Goal: Transaction & Acquisition: Book appointment/travel/reservation

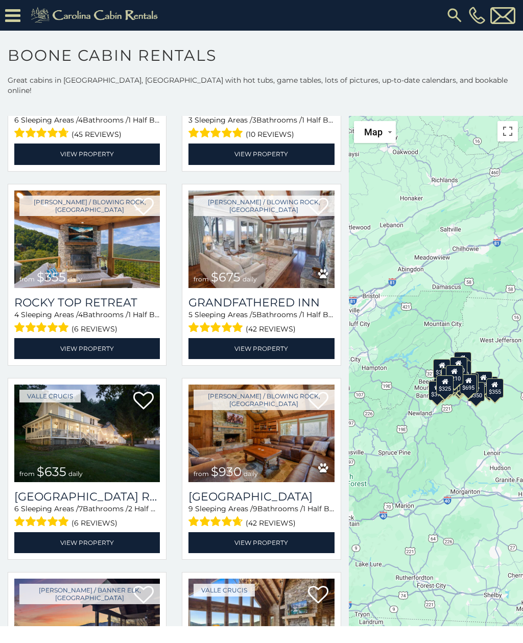
scroll to position [372, 0]
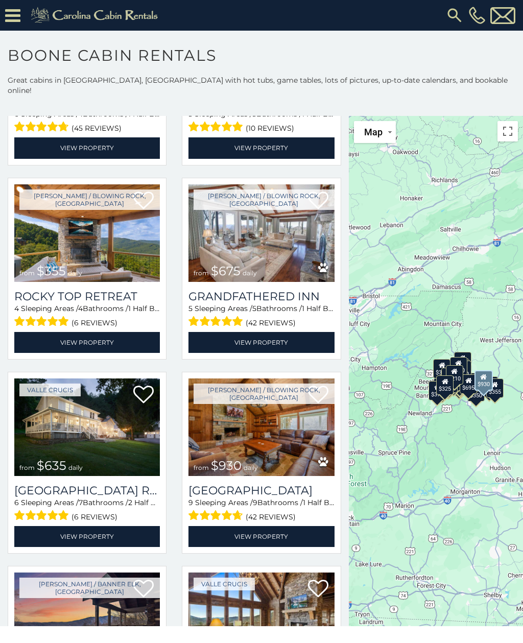
click at [208, 528] on link "View Property" at bounding box center [262, 536] width 146 height 21
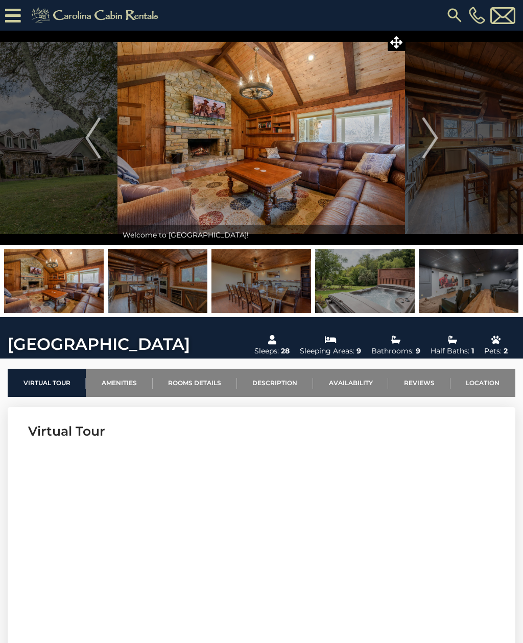
click at [482, 387] on link "Location" at bounding box center [483, 383] width 65 height 28
click at [487, 385] on link "Location" at bounding box center [483, 383] width 65 height 28
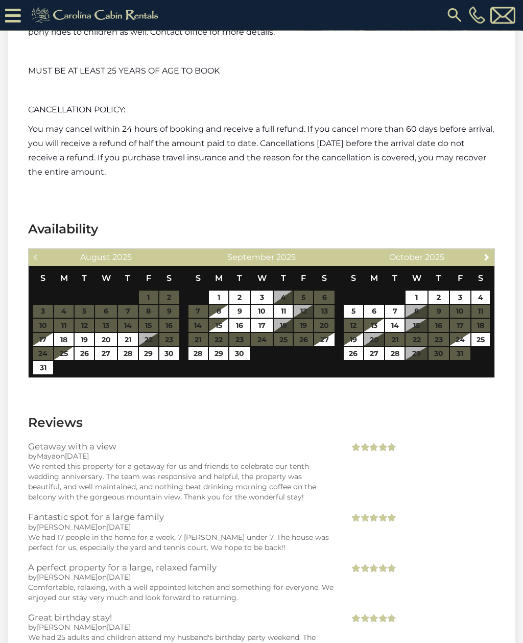
scroll to position [4004, 0]
click at [488, 261] on span "Next" at bounding box center [487, 257] width 8 height 8
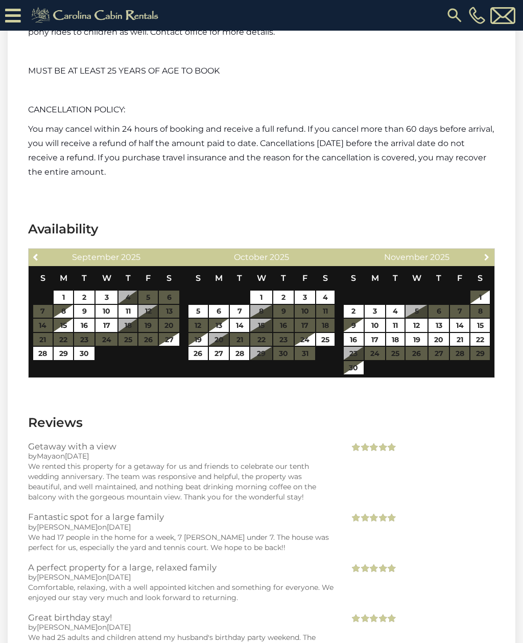
click at [486, 261] on span "Next" at bounding box center [487, 257] width 8 height 8
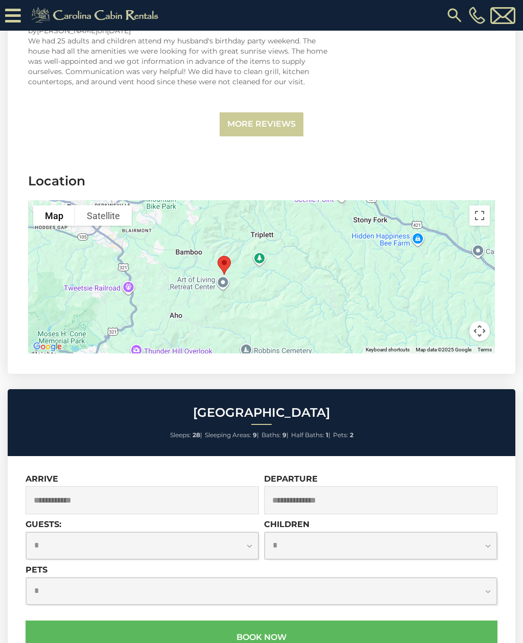
scroll to position [4603, 0]
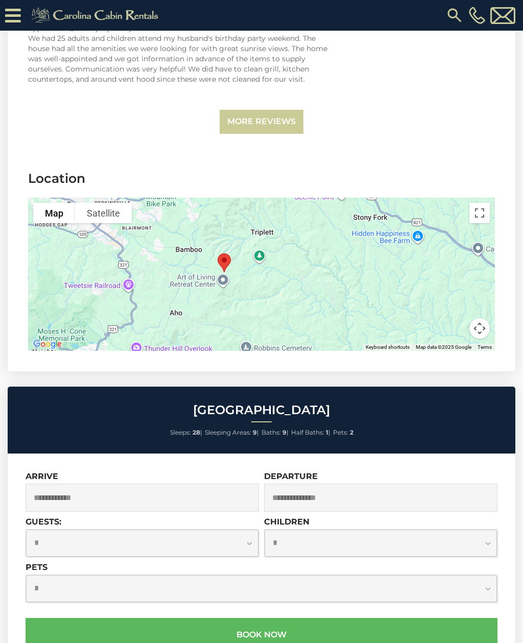
click at [389, 299] on div at bounding box center [261, 274] width 467 height 153
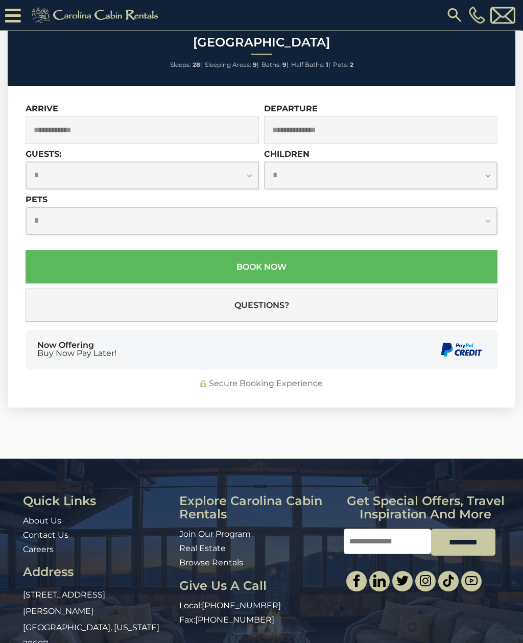
scroll to position [4971, 0]
click at [386, 317] on button "Questions?" at bounding box center [262, 305] width 472 height 33
select select "*"
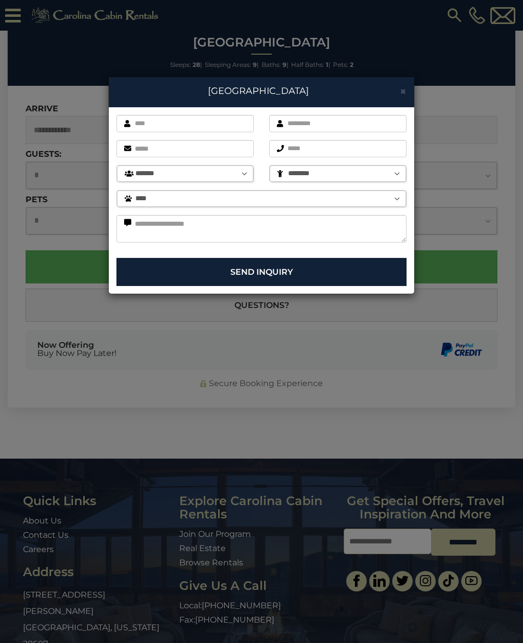
click at [399, 99] on div "× [GEOGRAPHIC_DATA]" at bounding box center [261, 92] width 305 height 30
click at [397, 102] on div "× [GEOGRAPHIC_DATA]" at bounding box center [261, 92] width 305 height 30
click at [395, 101] on div "× [GEOGRAPHIC_DATA]" at bounding box center [261, 92] width 305 height 30
click at [393, 98] on div "× [GEOGRAPHIC_DATA]" at bounding box center [261, 92] width 305 height 30
click at [403, 95] on span "×" at bounding box center [403, 91] width 7 height 13
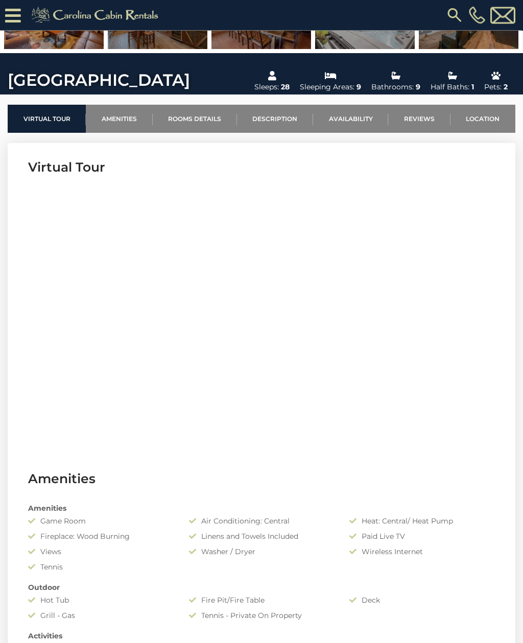
scroll to position [0, 0]
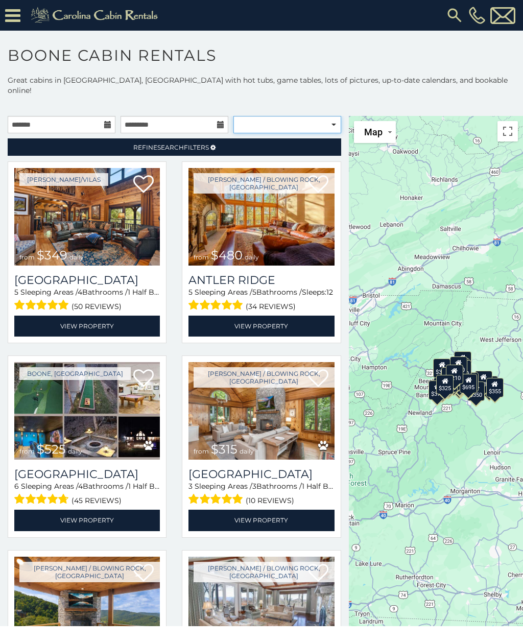
click at [270, 116] on select "**********" at bounding box center [287, 124] width 108 height 17
click at [113, 138] on link "Refine Search Filters" at bounding box center [175, 146] width 334 height 17
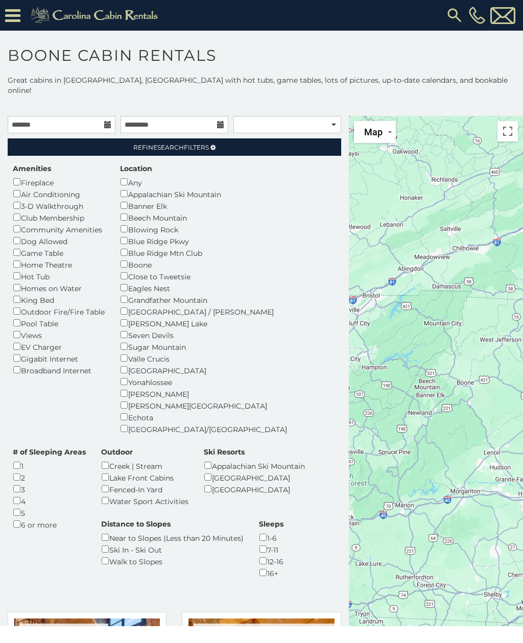
click at [93, 138] on link "Refine Search Filters" at bounding box center [175, 146] width 334 height 17
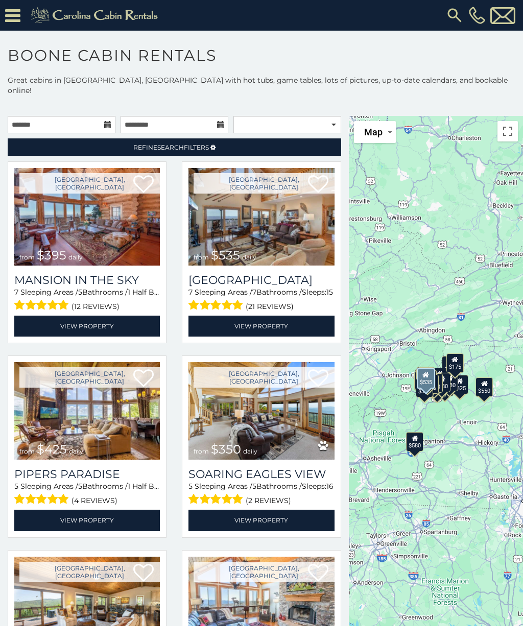
click at [219, 225] on img at bounding box center [262, 217] width 146 height 98
click at [43, 277] on h3 "Mansion In The Sky" at bounding box center [87, 280] width 146 height 14
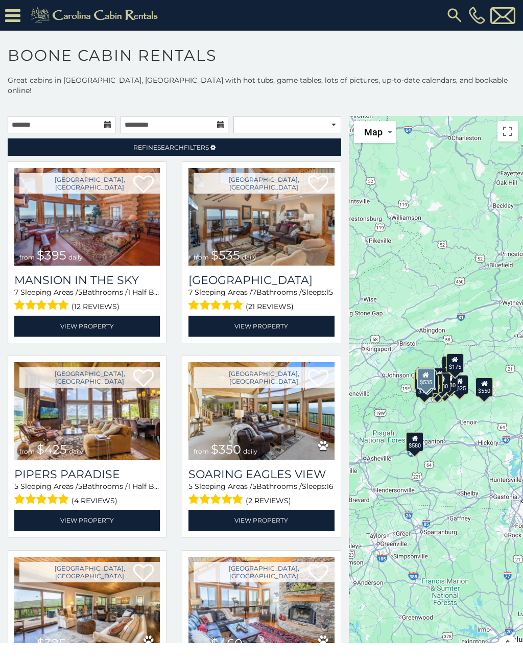
click at [183, 144] on span "Refine Search Filters" at bounding box center [171, 148] width 76 height 8
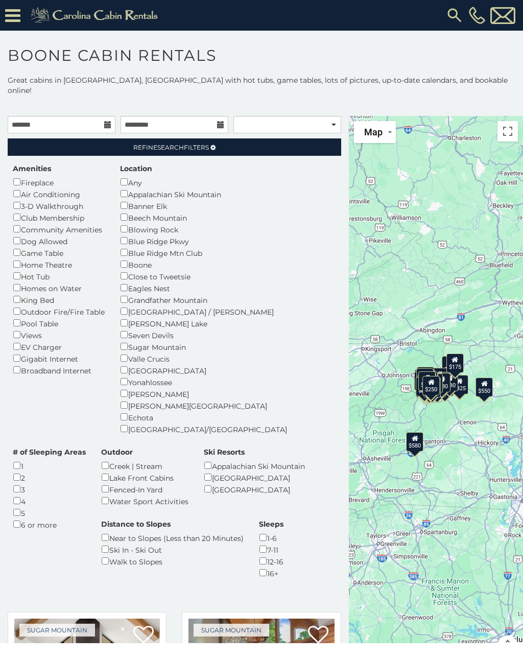
click at [66, 138] on link "Refine Search Filters" at bounding box center [175, 146] width 334 height 17
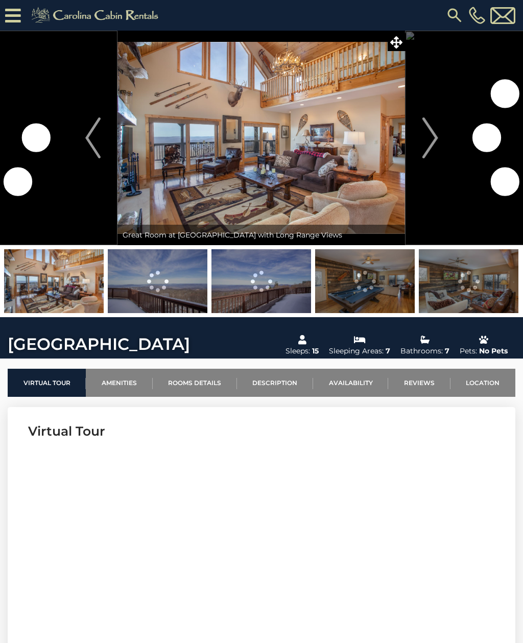
click at [435, 137] on img "Next" at bounding box center [429, 137] width 15 height 41
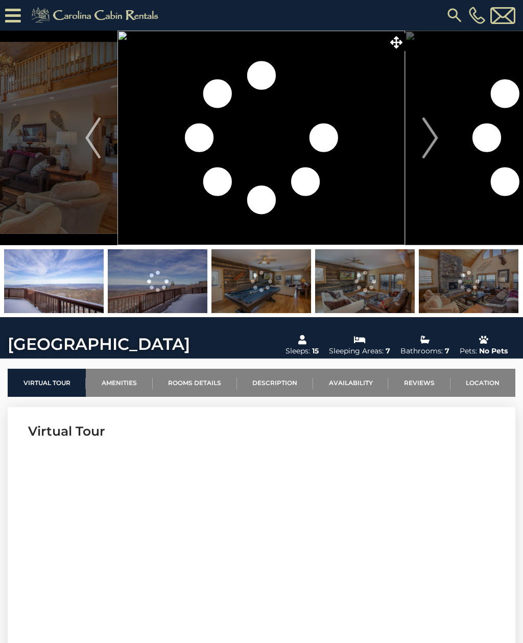
click at [421, 143] on button "Next" at bounding box center [431, 138] width 50 height 215
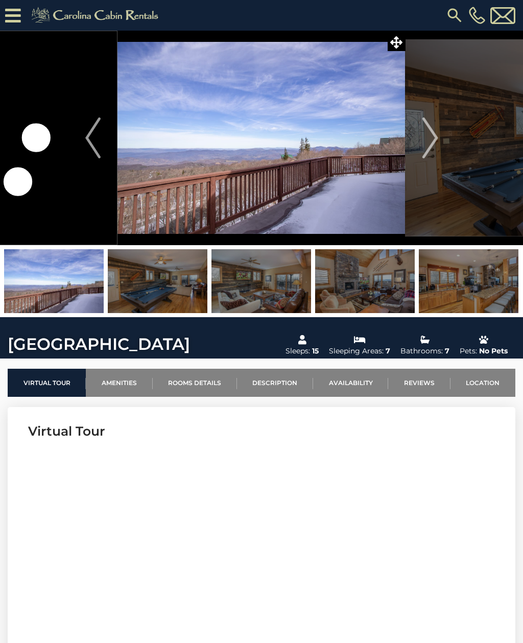
click at [414, 145] on button "Next" at bounding box center [431, 138] width 50 height 215
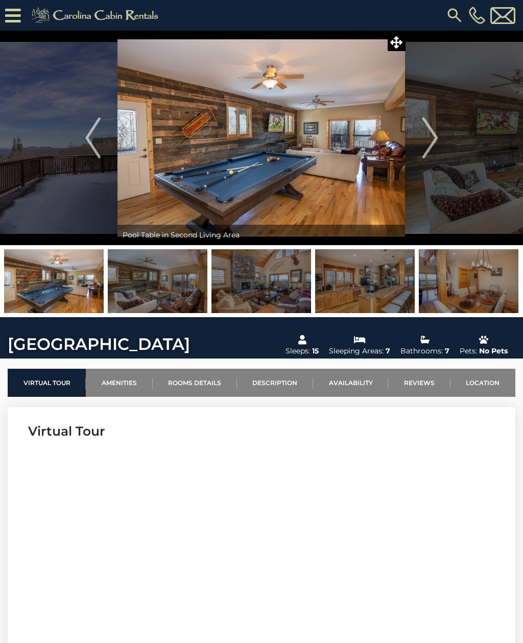
click at [425, 153] on img "Next" at bounding box center [429, 137] width 15 height 41
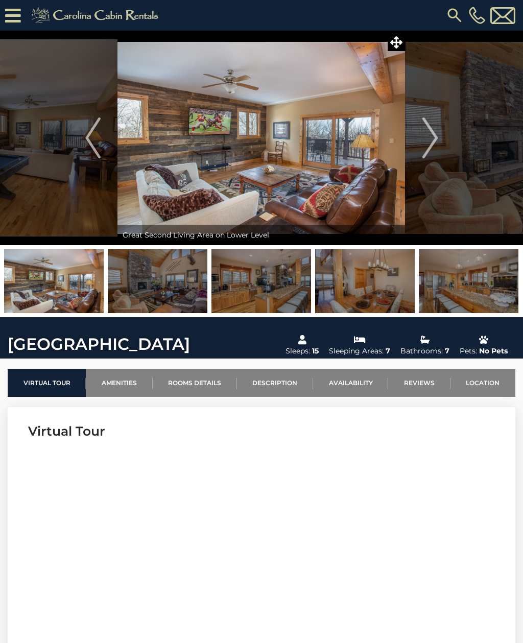
click at [423, 158] on img "Next" at bounding box center [429, 137] width 15 height 41
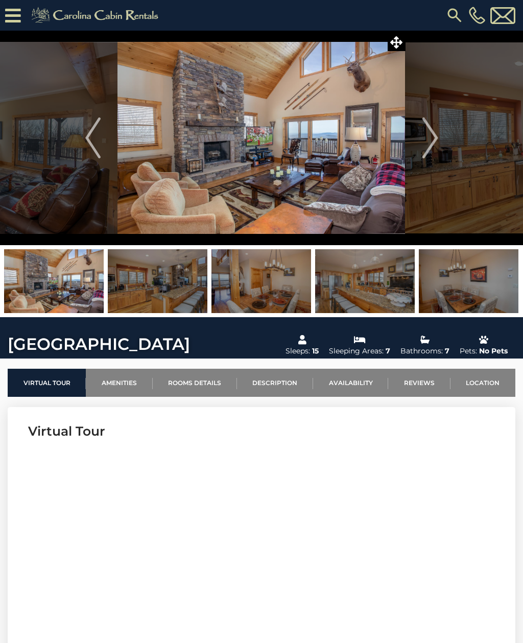
click at [426, 159] on button "Next" at bounding box center [431, 138] width 50 height 215
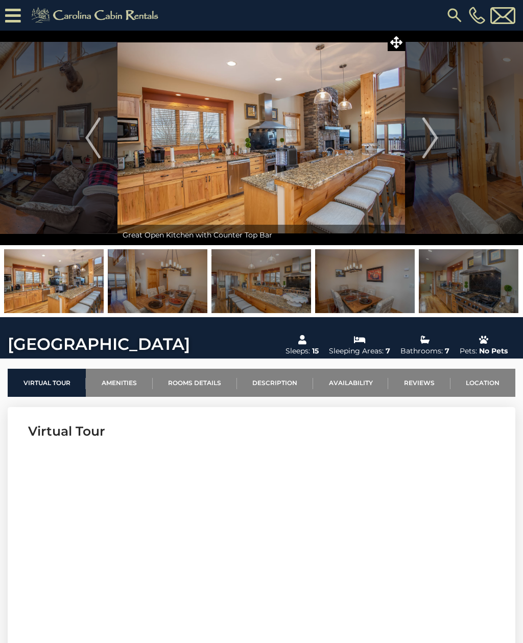
click at [430, 161] on button "Next" at bounding box center [431, 138] width 50 height 215
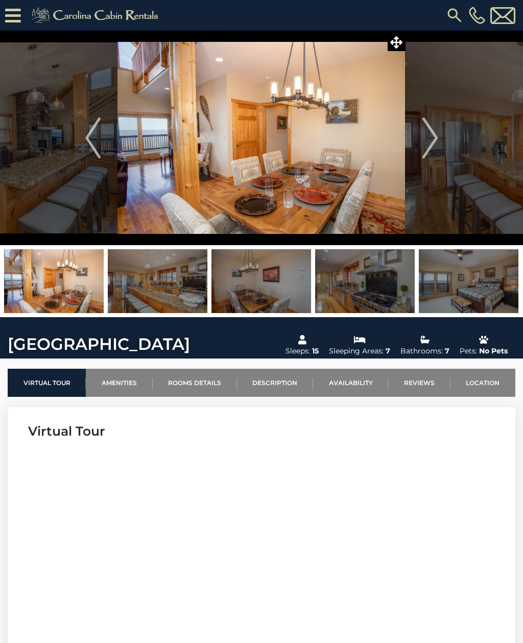
click at [427, 158] on button "Next" at bounding box center [431, 138] width 50 height 215
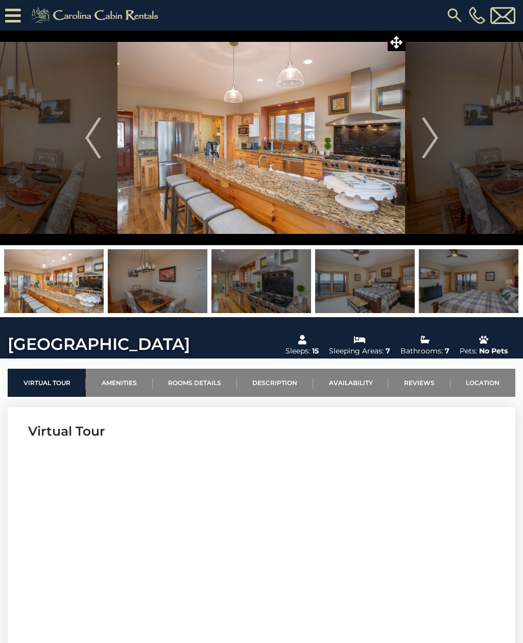
click at [428, 161] on button "Next" at bounding box center [431, 138] width 50 height 215
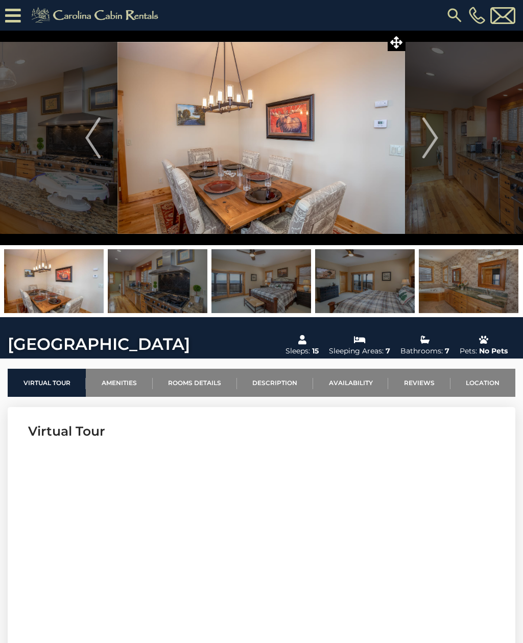
click at [427, 158] on button "Next" at bounding box center [431, 138] width 50 height 215
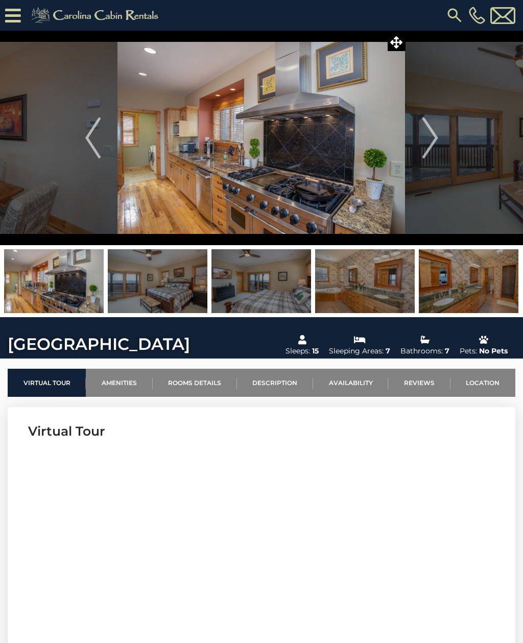
click at [428, 160] on button "Next" at bounding box center [431, 138] width 50 height 215
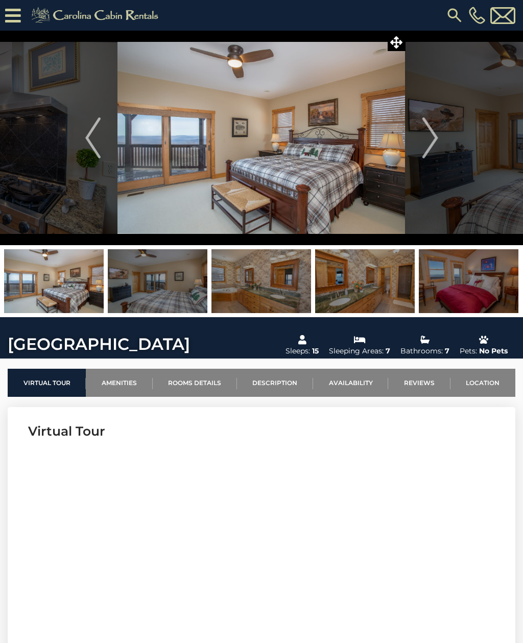
click at [427, 160] on button "Next" at bounding box center [431, 138] width 50 height 215
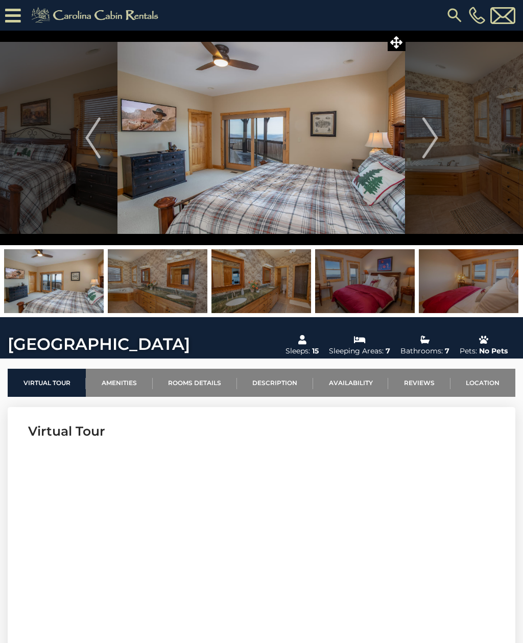
click at [429, 158] on img "Next" at bounding box center [429, 137] width 15 height 41
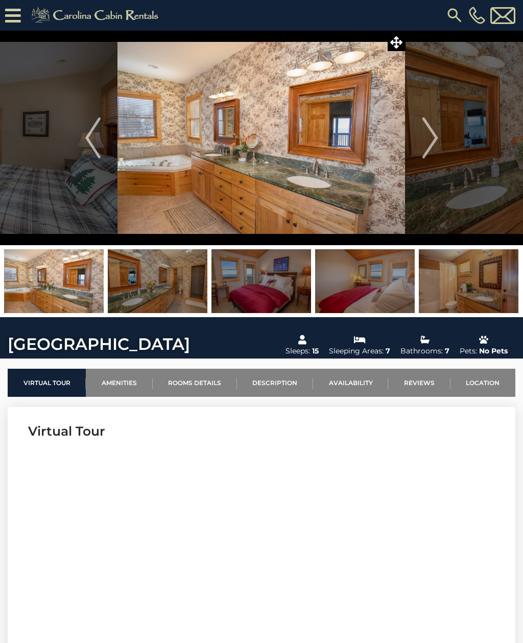
click at [428, 158] on img "Next" at bounding box center [429, 137] width 15 height 41
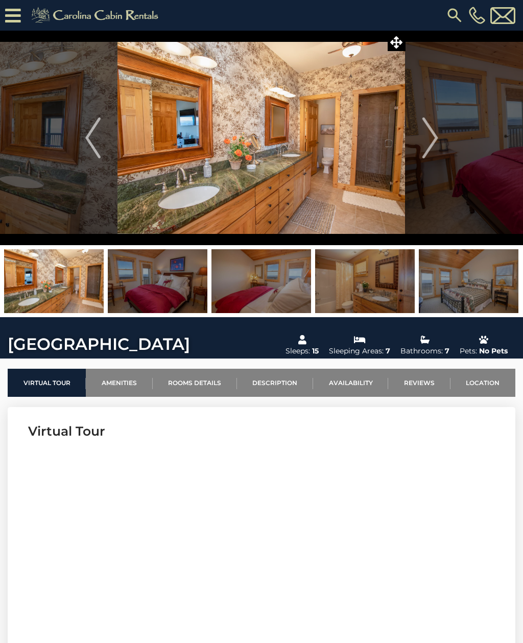
click at [424, 159] on button "Next" at bounding box center [431, 138] width 50 height 215
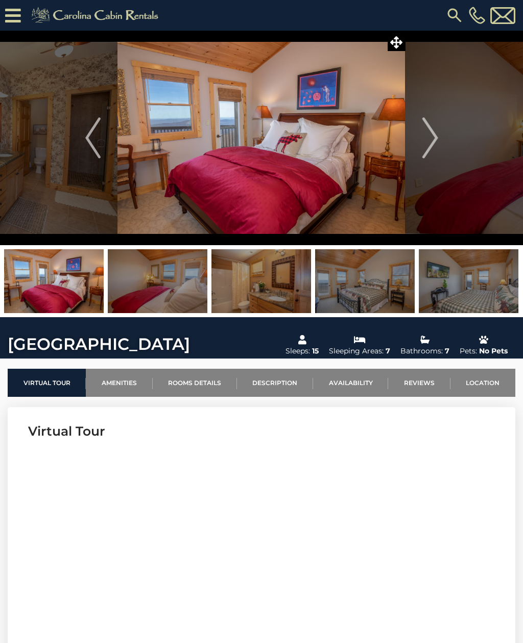
click at [433, 162] on button "Next" at bounding box center [431, 138] width 50 height 215
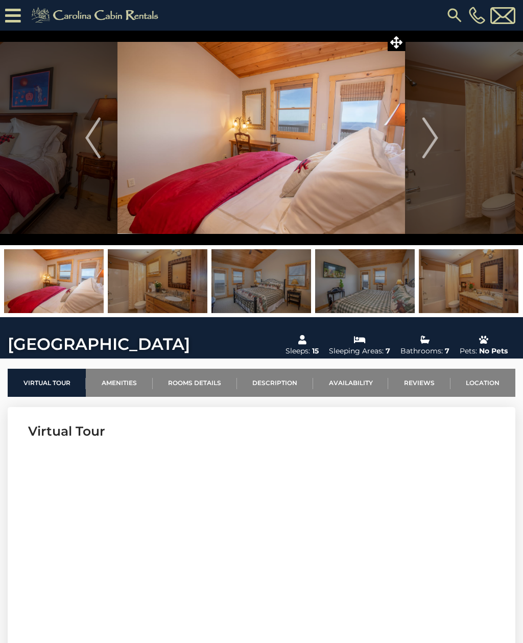
click at [429, 163] on button "Next" at bounding box center [431, 138] width 50 height 215
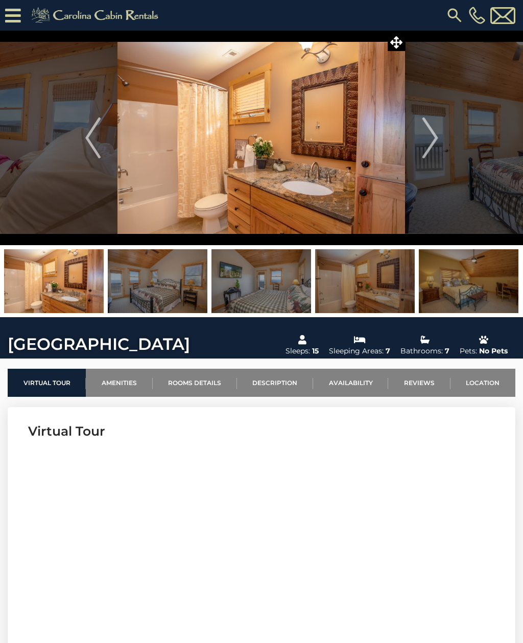
click at [430, 163] on button "Next" at bounding box center [431, 138] width 50 height 215
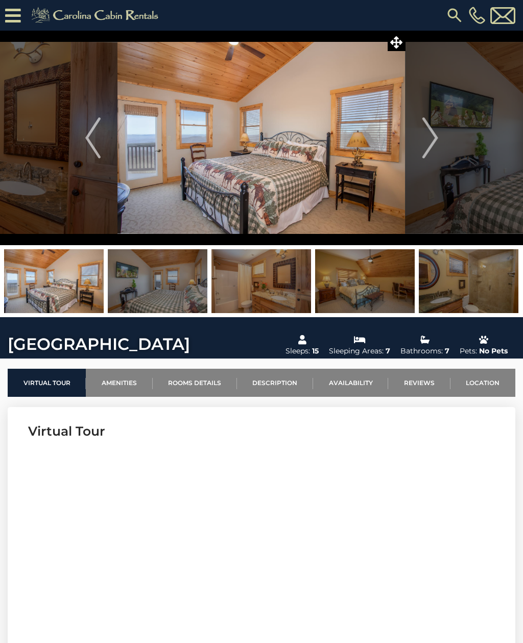
click at [433, 162] on button "Next" at bounding box center [431, 138] width 50 height 215
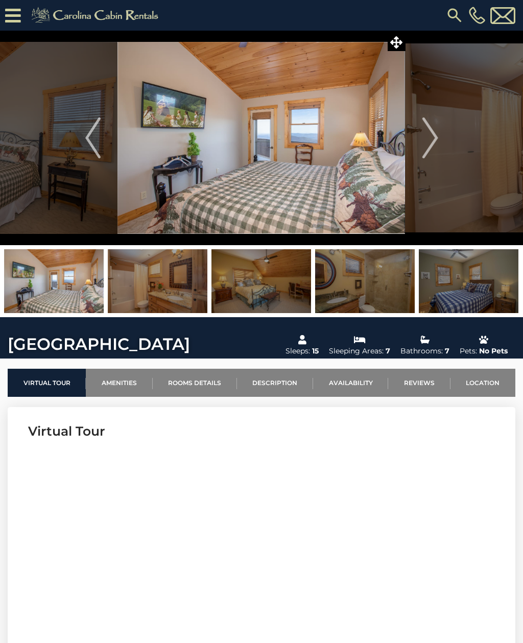
click at [432, 162] on button "Next" at bounding box center [431, 138] width 50 height 215
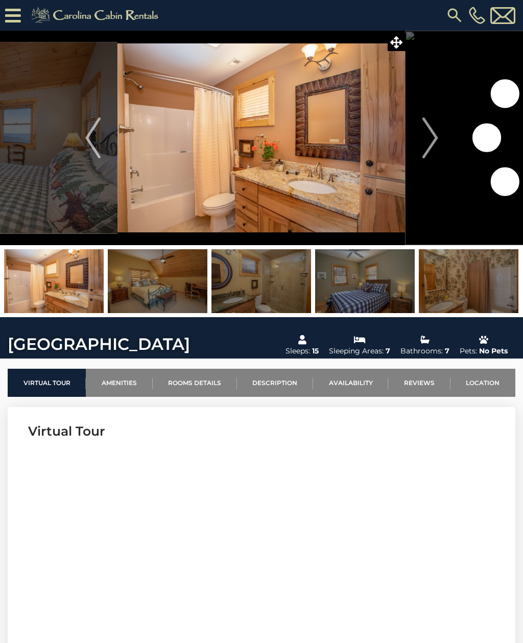
click at [427, 160] on button "Next" at bounding box center [431, 138] width 50 height 215
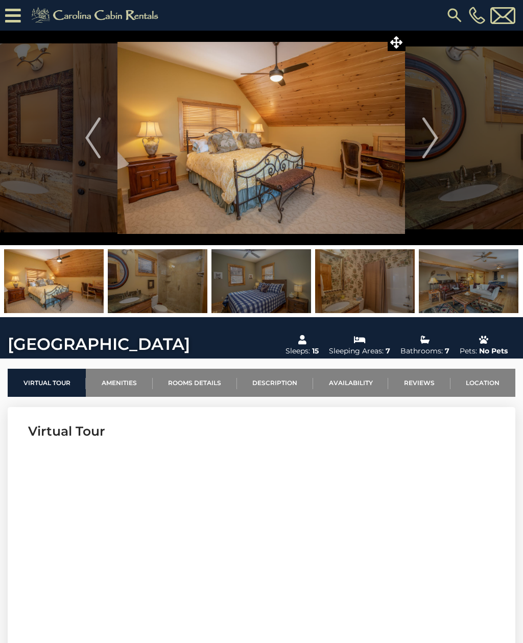
click at [426, 160] on button "Next" at bounding box center [431, 138] width 50 height 215
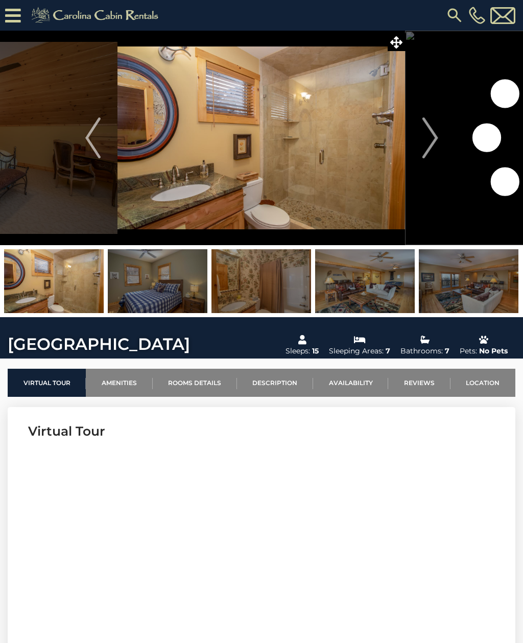
click at [428, 162] on button "Next" at bounding box center [431, 138] width 50 height 215
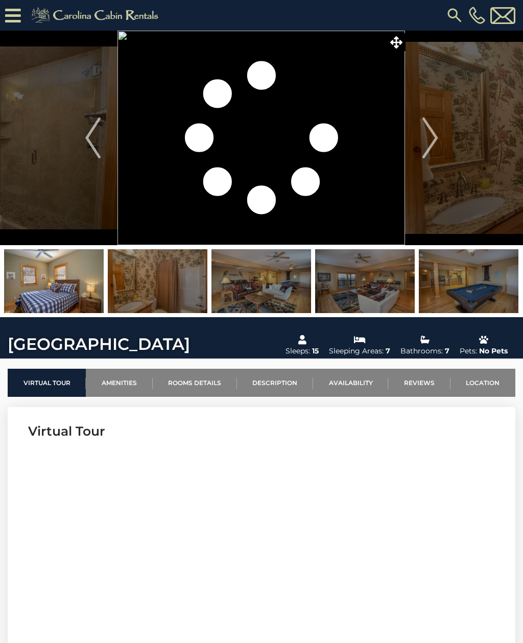
click at [430, 161] on button "Next" at bounding box center [431, 138] width 50 height 215
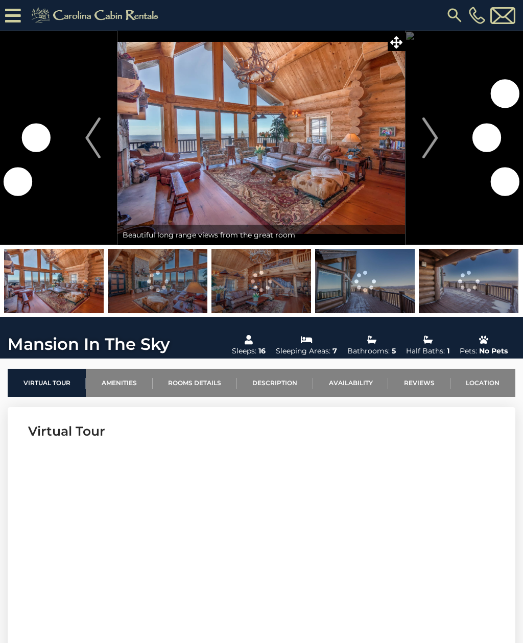
click at [436, 134] on img "Next" at bounding box center [429, 137] width 15 height 41
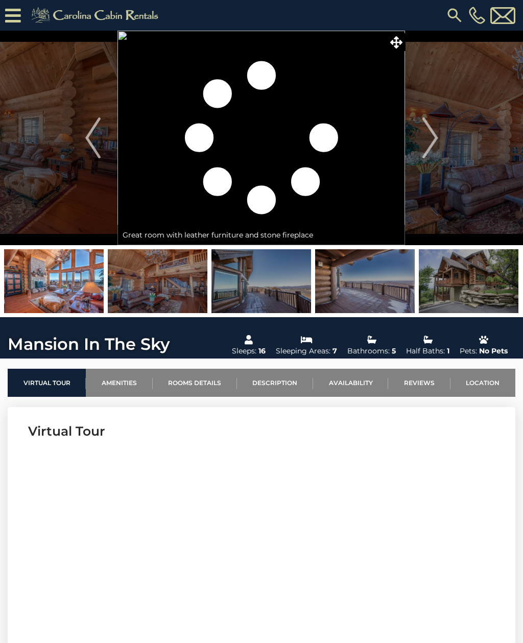
click at [107, 376] on link "Amenities" at bounding box center [119, 383] width 66 height 28
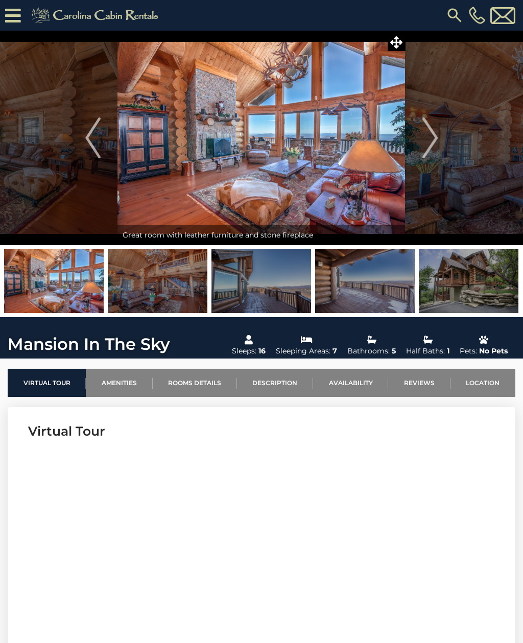
click at [436, 140] on img "Next" at bounding box center [429, 137] width 15 height 41
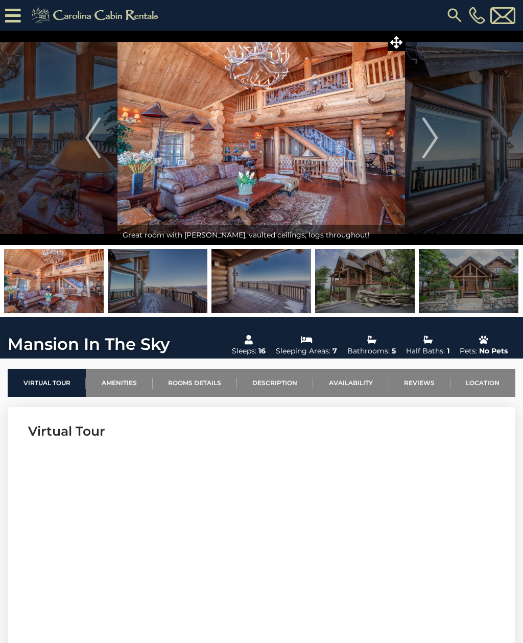
click at [435, 143] on img "Next" at bounding box center [429, 137] width 15 height 41
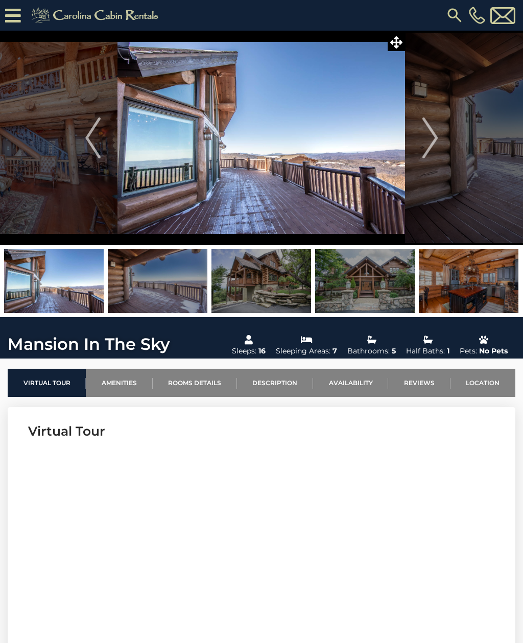
click at [432, 141] on img "Next" at bounding box center [429, 137] width 15 height 41
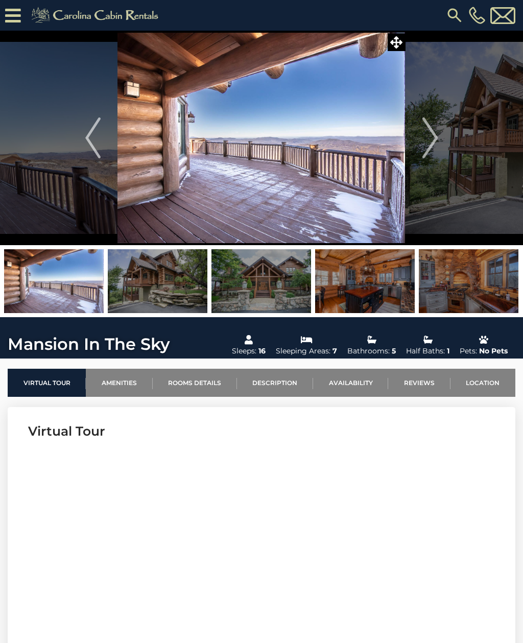
click at [432, 143] on img "Next" at bounding box center [429, 137] width 15 height 41
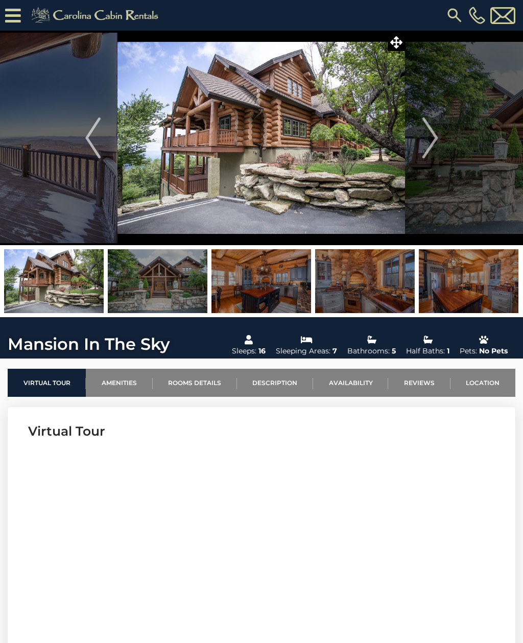
click at [433, 139] on img "Next" at bounding box center [429, 137] width 15 height 41
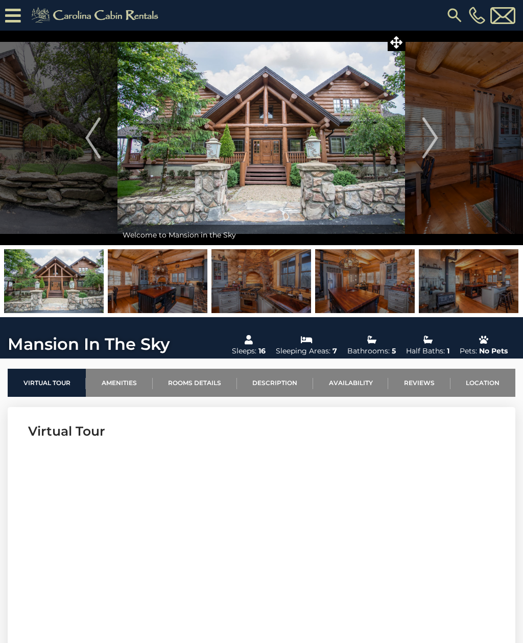
click at [429, 137] on img "Next" at bounding box center [429, 137] width 15 height 41
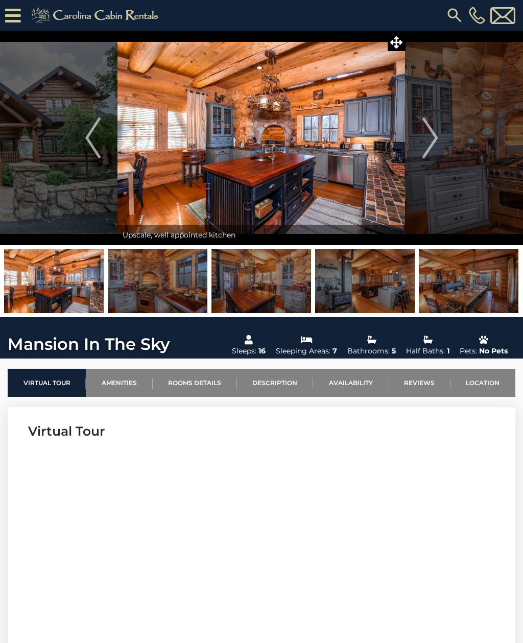
click at [429, 138] on img "Next" at bounding box center [429, 137] width 15 height 41
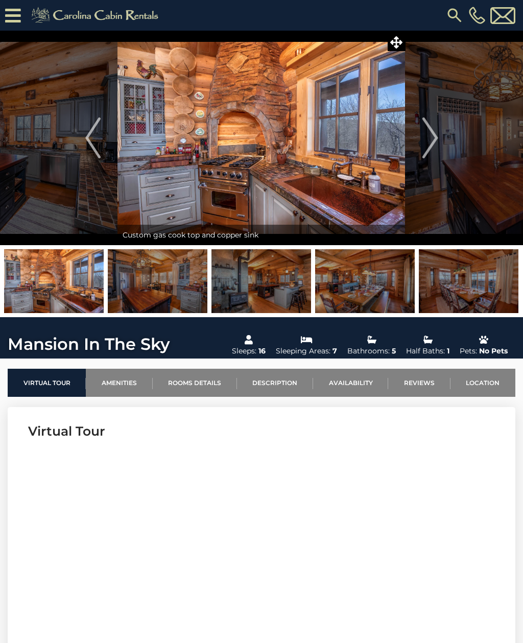
click at [430, 138] on img "Next" at bounding box center [429, 137] width 15 height 41
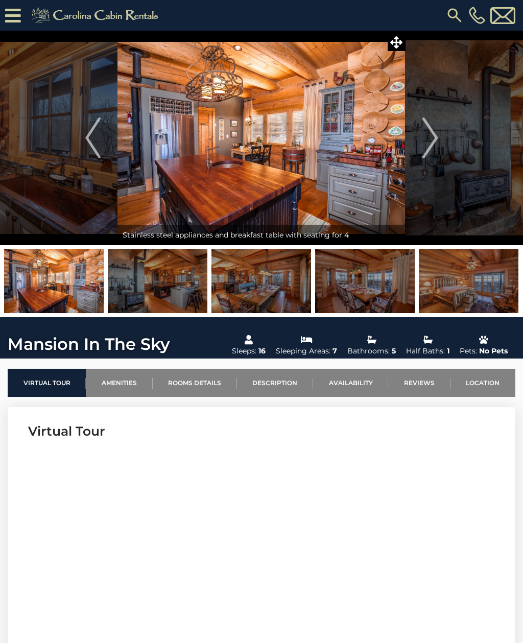
click at [432, 141] on img "Next" at bounding box center [429, 137] width 15 height 41
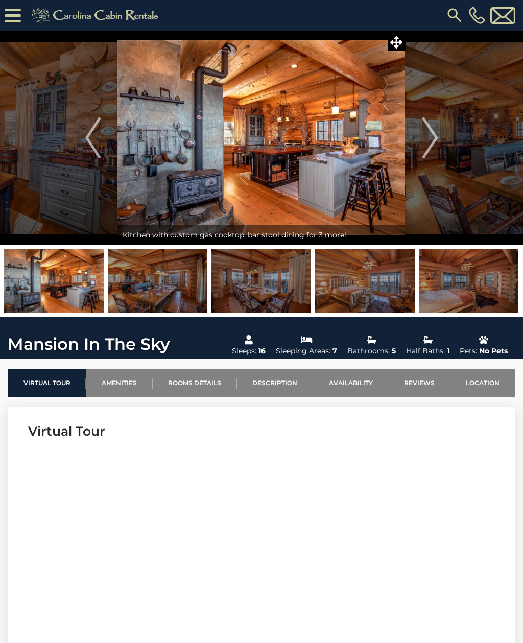
click at [429, 142] on img "Next" at bounding box center [429, 137] width 15 height 41
